Goal: Register for event/course

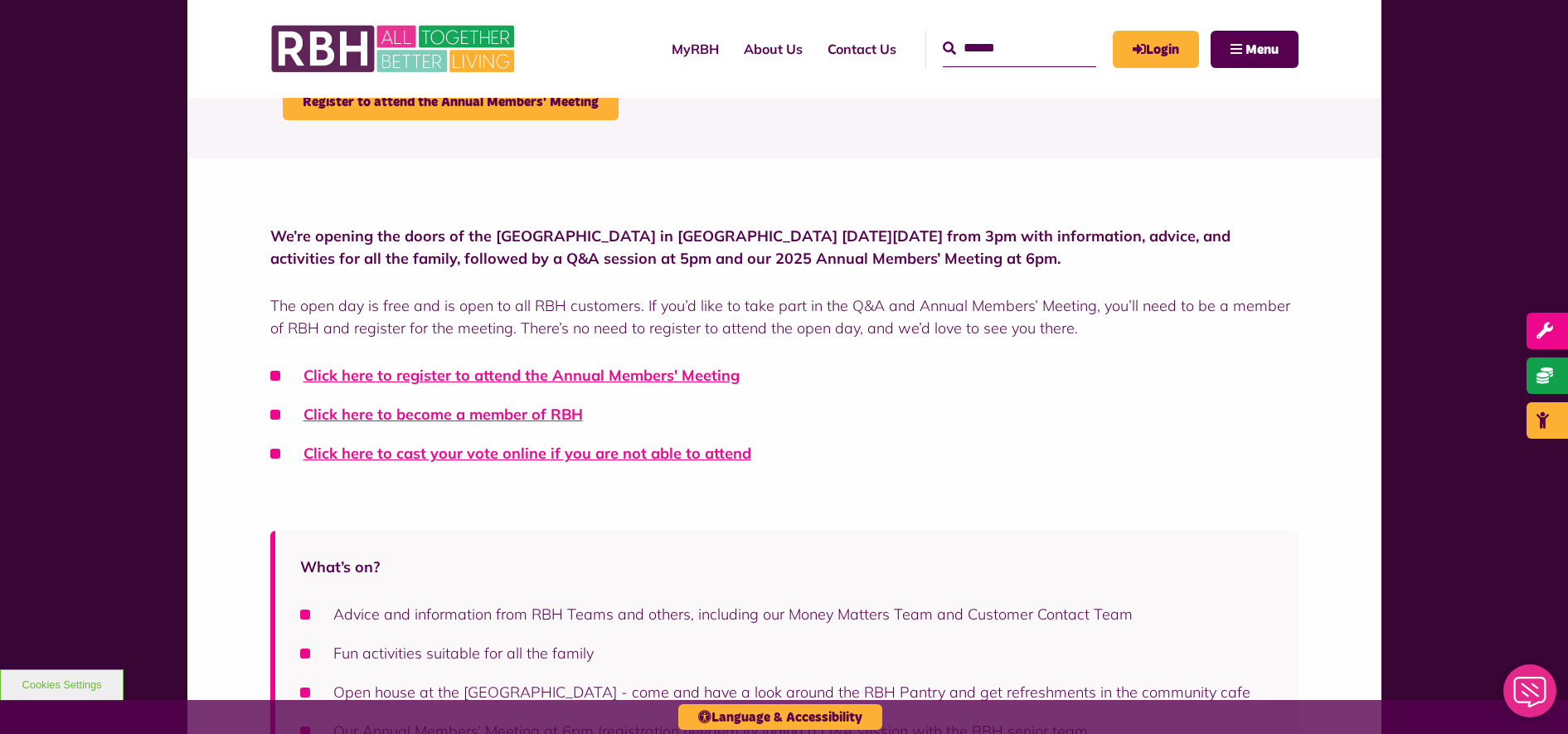
scroll to position [368, 0]
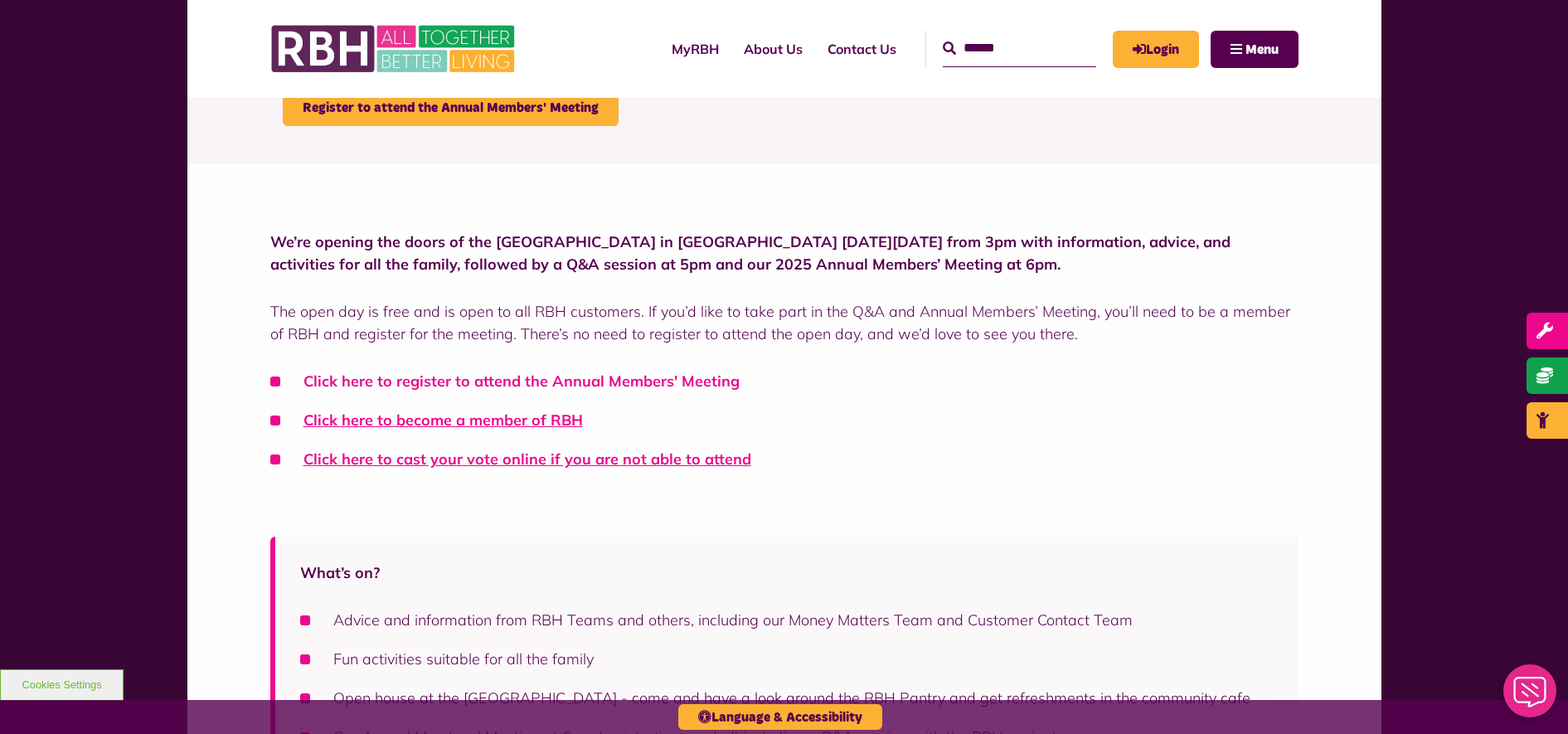
click at [655, 376] on link "Click here to register to attend the Annual Members' Meeting" at bounding box center [521, 381] width 436 height 19
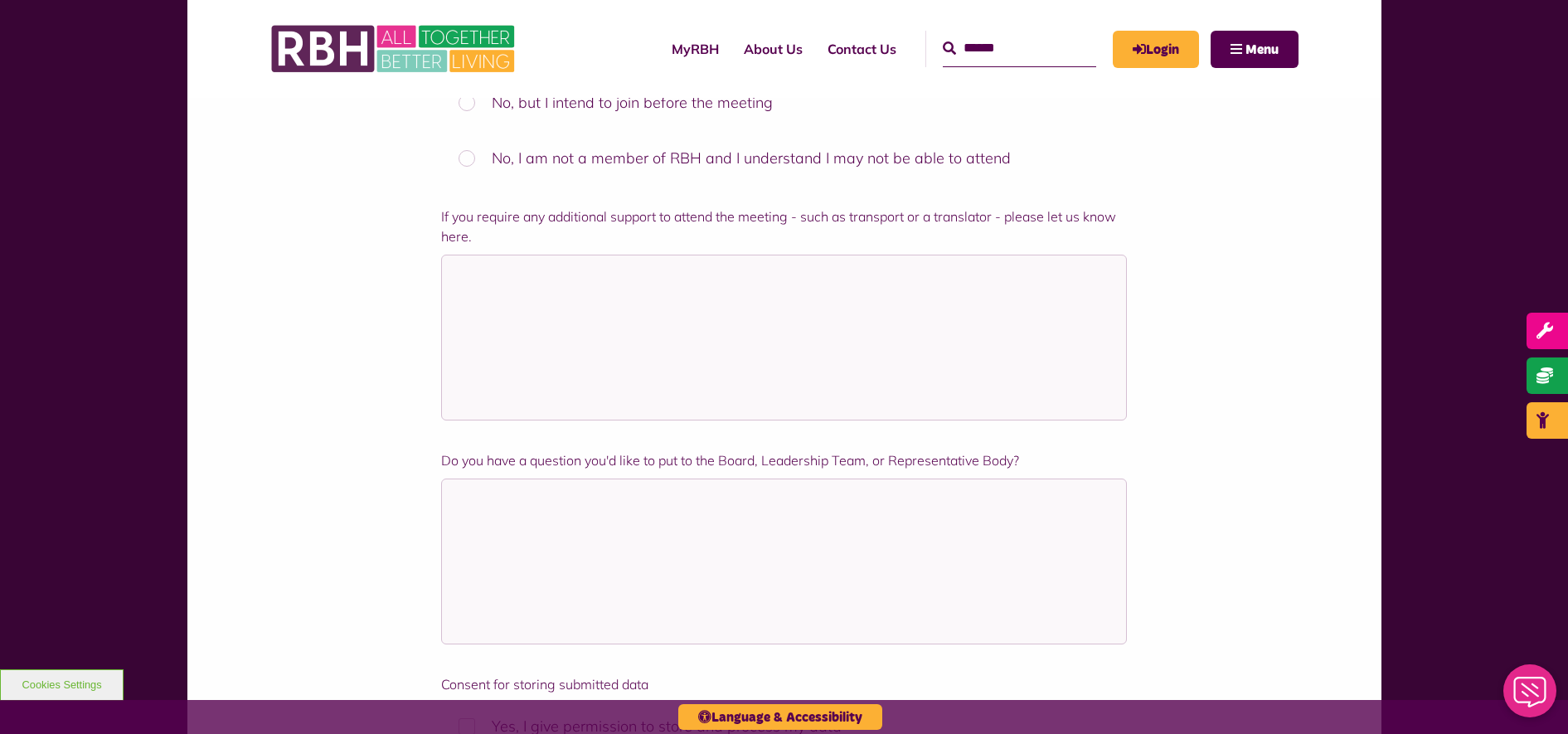
scroll to position [1066, 0]
